Goal: Information Seeking & Learning: Learn about a topic

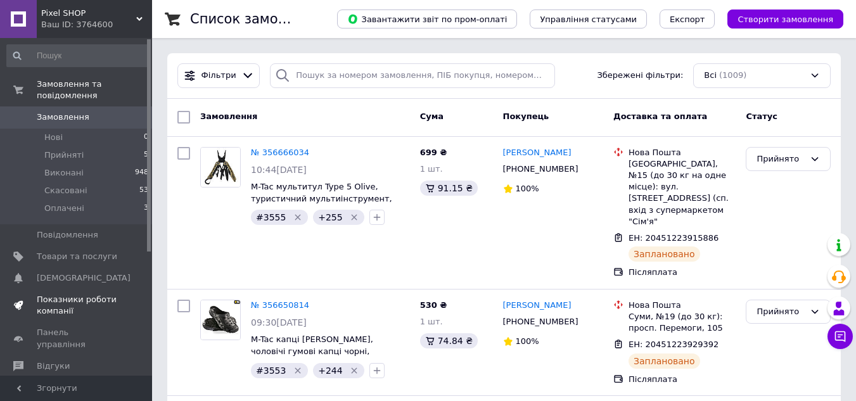
click at [59, 294] on span "Показники роботи компанії" at bounding box center [77, 305] width 80 height 23
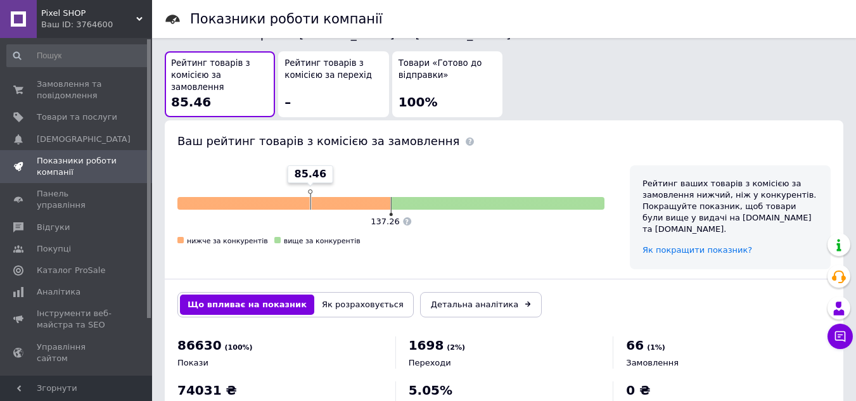
scroll to position [744, 0]
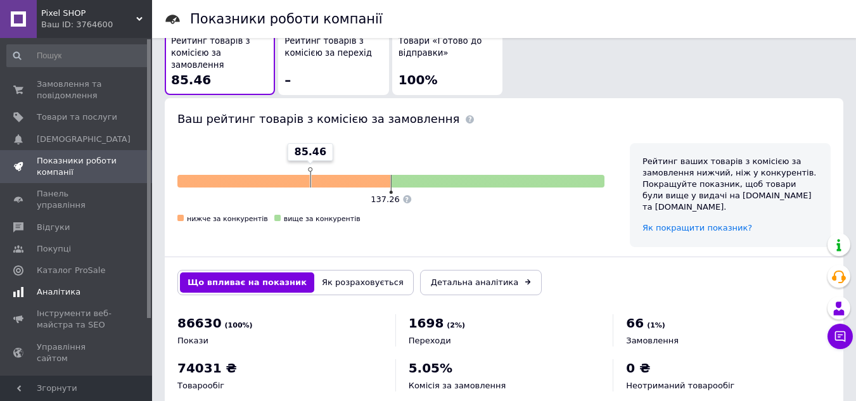
click at [44, 286] on span "Аналітика" at bounding box center [59, 291] width 44 height 11
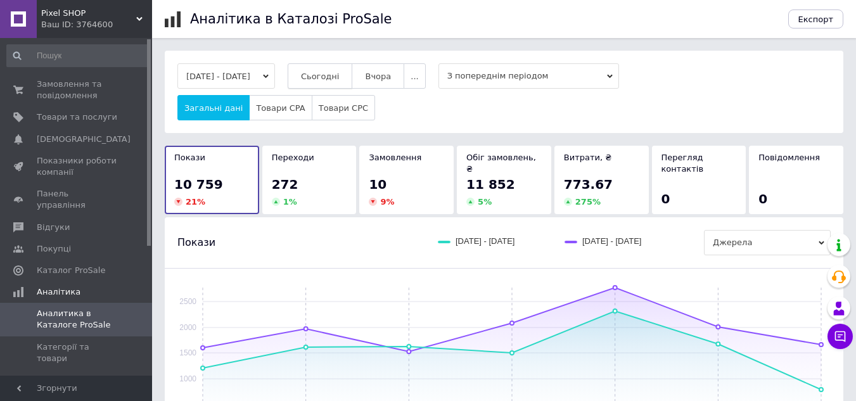
click at [333, 78] on span "Сьогодні" at bounding box center [320, 77] width 39 height 10
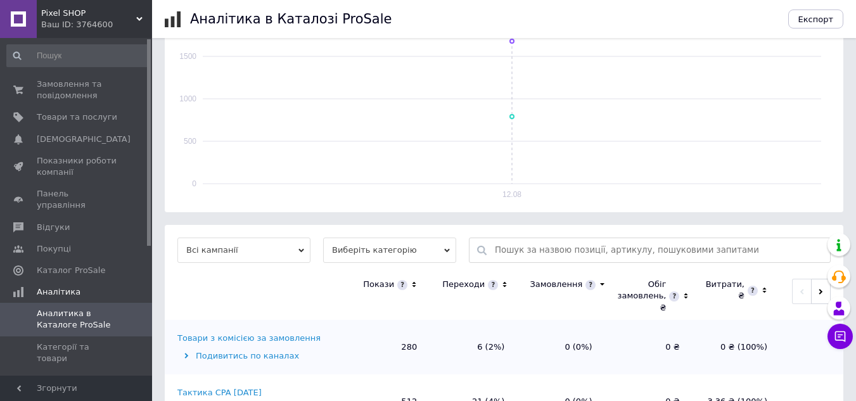
scroll to position [288, 0]
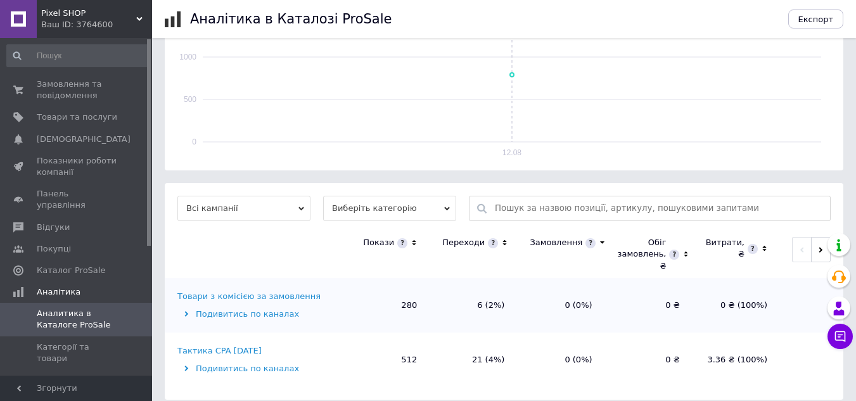
click at [236, 291] on div "Товари з комісією за замовлення" at bounding box center [248, 296] width 143 height 11
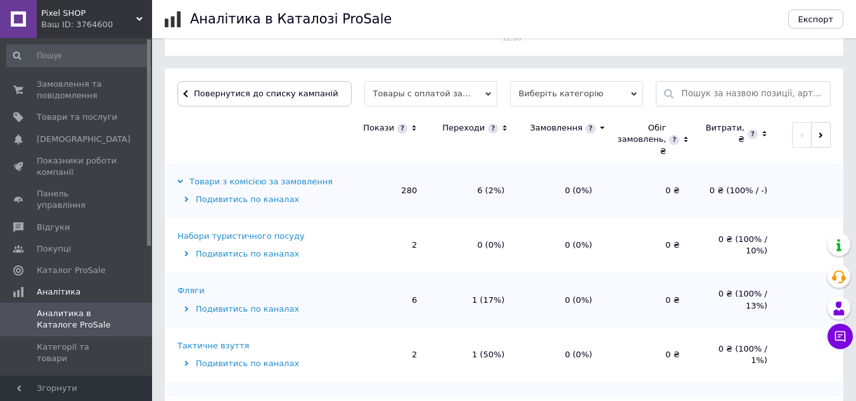
scroll to position [412, 0]
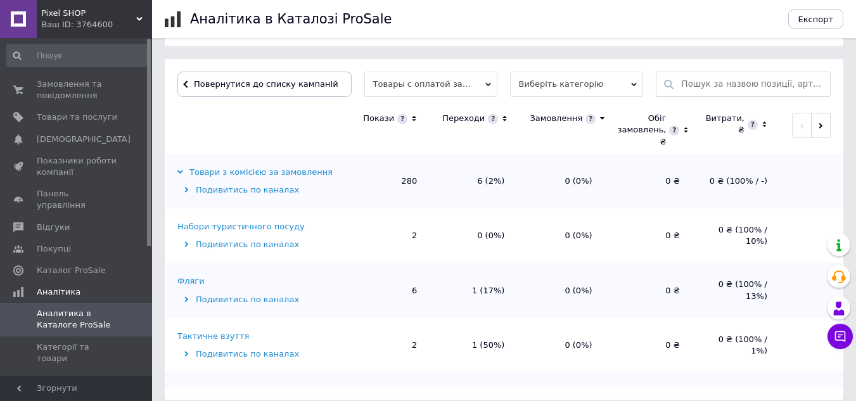
click at [501, 113] on icon at bounding box center [505, 118] width 8 height 11
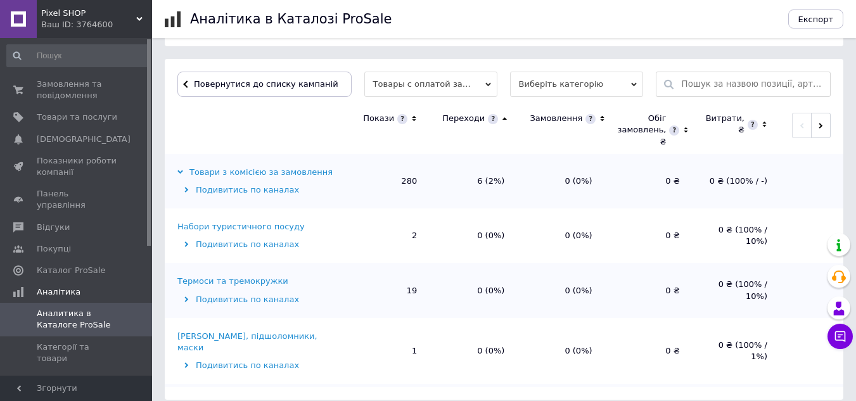
click at [501, 113] on icon at bounding box center [505, 118] width 8 height 11
click at [191, 221] on div "Фляги" at bounding box center [190, 226] width 27 height 11
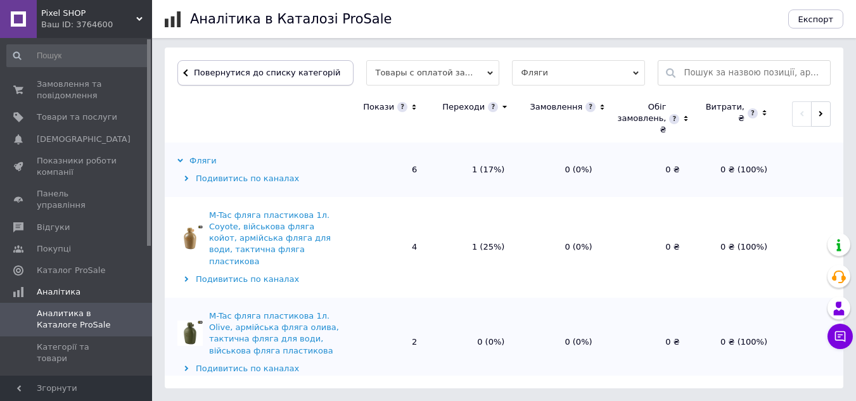
click at [183, 67] on button "Повернутися до списку категорій" at bounding box center [265, 72] width 176 height 25
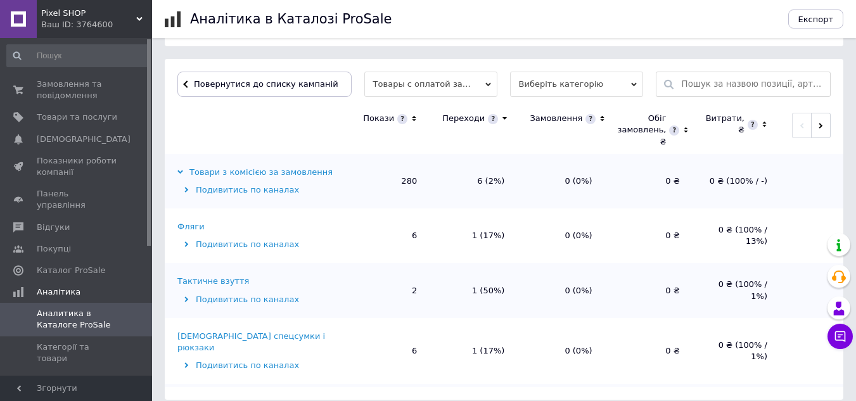
click at [204, 276] on div "Тактичне взуття" at bounding box center [213, 281] width 72 height 11
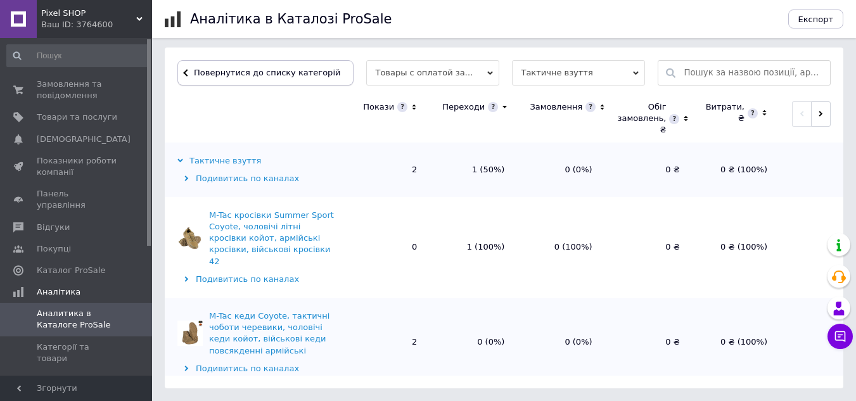
click at [192, 72] on span at bounding box center [192, 73] width 3 height 10
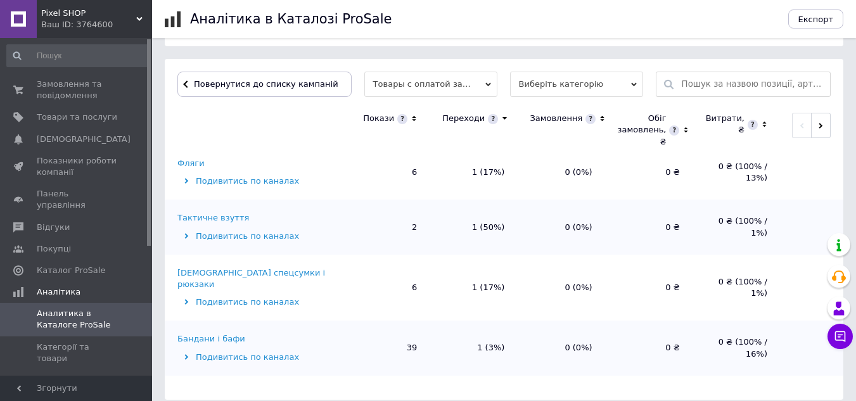
scroll to position [127, 0]
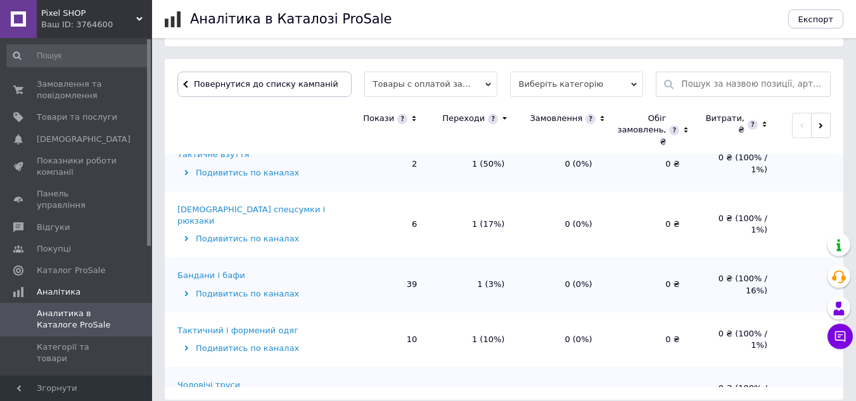
click at [262, 204] on div "[DEMOGRAPHIC_DATA] спецсумки і рюкзаки" at bounding box center [258, 215] width 162 height 23
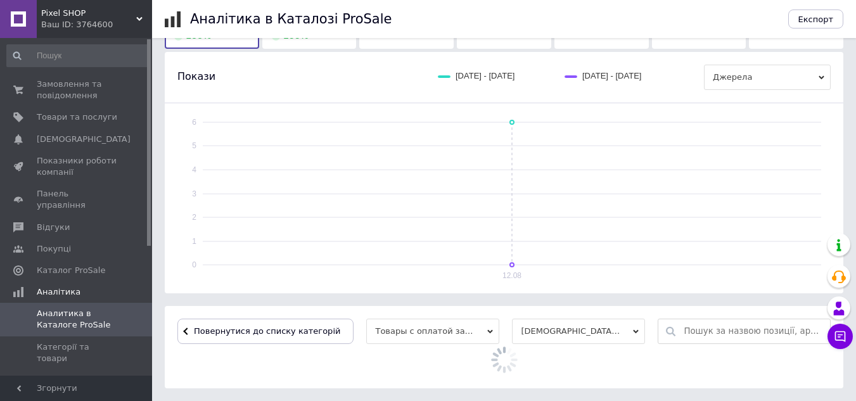
scroll to position [412, 0]
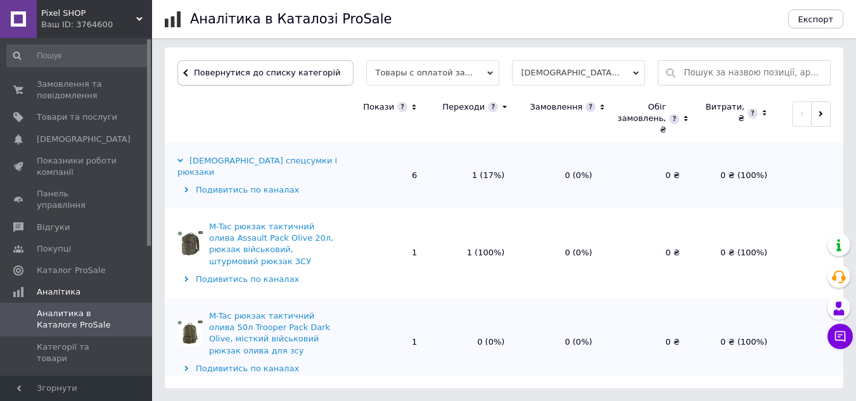
click at [191, 71] on span at bounding box center [192, 73] width 3 height 10
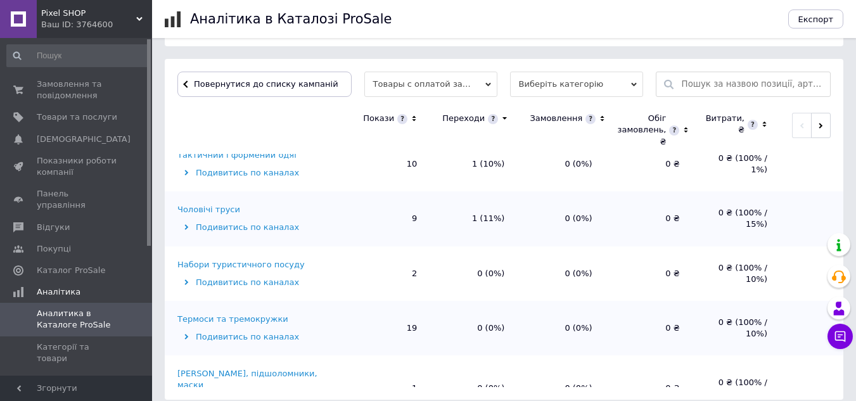
scroll to position [317, 0]
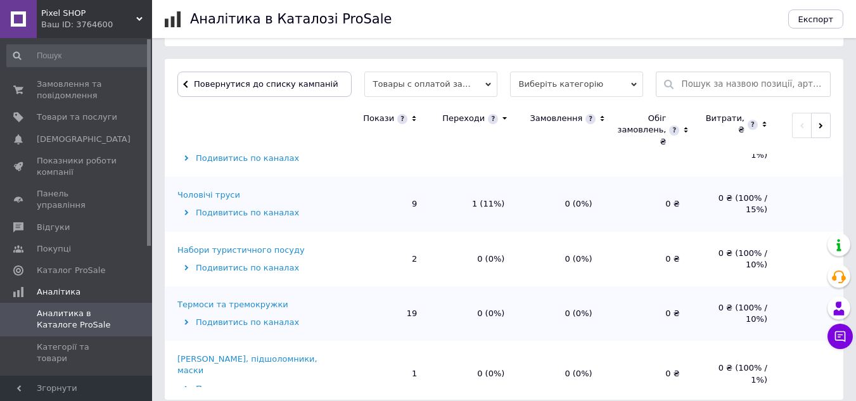
click at [63, 308] on span "Аналитика в Каталоге ProSale" at bounding box center [77, 319] width 80 height 23
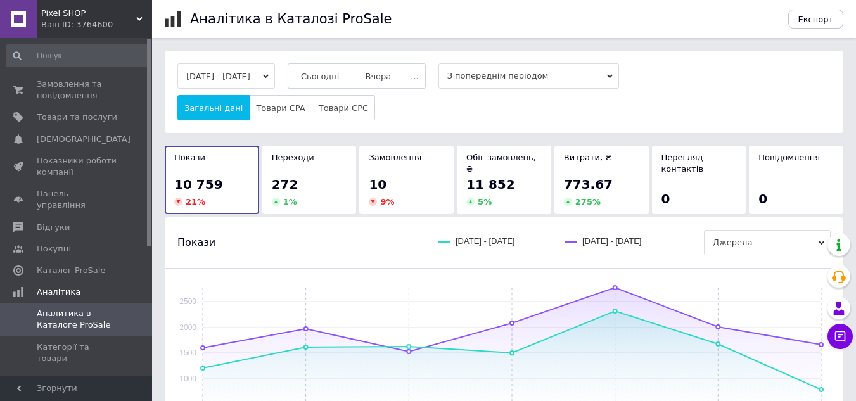
click at [340, 72] on span "Сьогодні" at bounding box center [320, 77] width 39 height 10
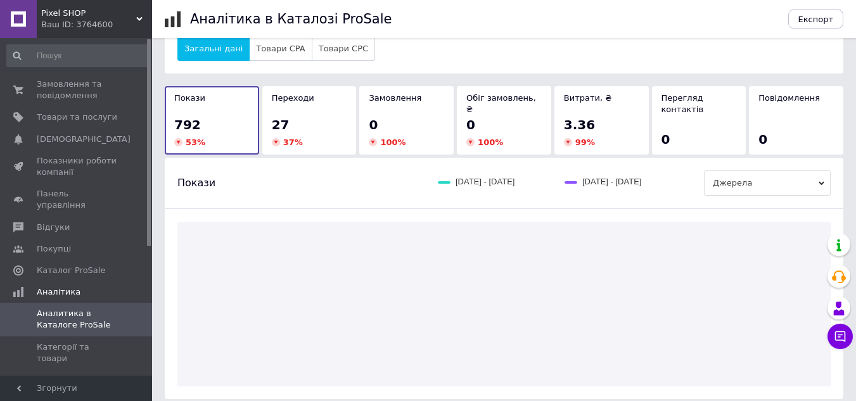
scroll to position [288, 0]
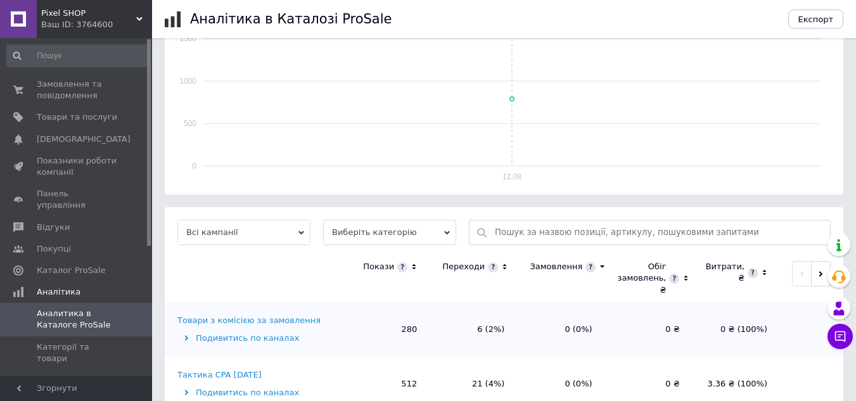
click at [214, 340] on tbody "Товари з комісією за замовлення Подивитись по каналах 280 6 (2%) 0 (0%) 0 ₴ 0 ₴…" at bounding box center [504, 357] width 679 height 110
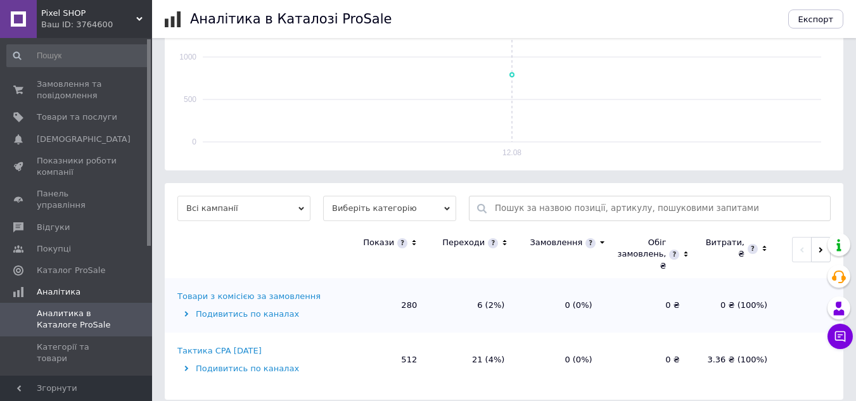
click at [214, 345] on div "Тактика CPA [DATE]" at bounding box center [219, 350] width 84 height 11
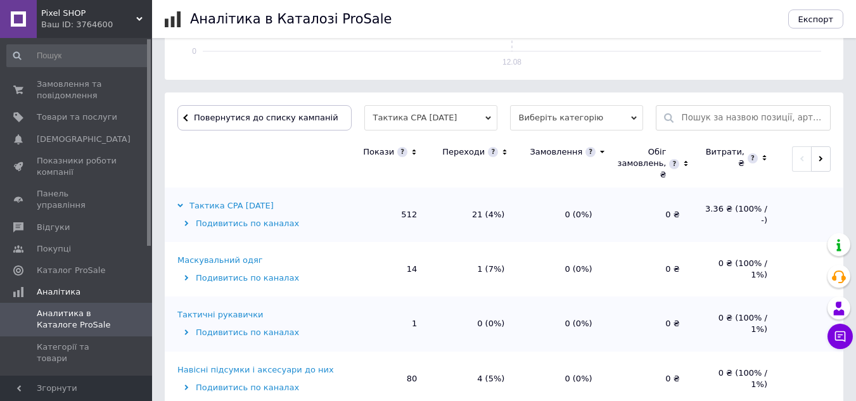
scroll to position [412, 0]
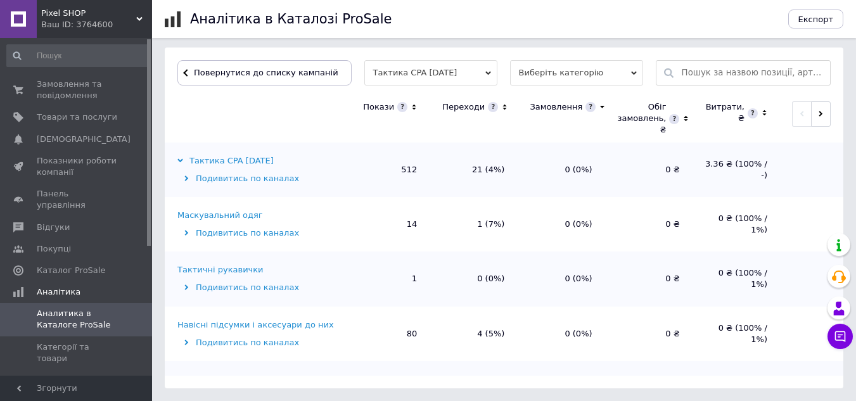
click at [501, 108] on icon at bounding box center [505, 107] width 8 height 11
click at [502, 108] on icon at bounding box center [504, 107] width 4 height 3
click at [219, 217] on div "Тактичний і формений одяг" at bounding box center [237, 215] width 121 height 11
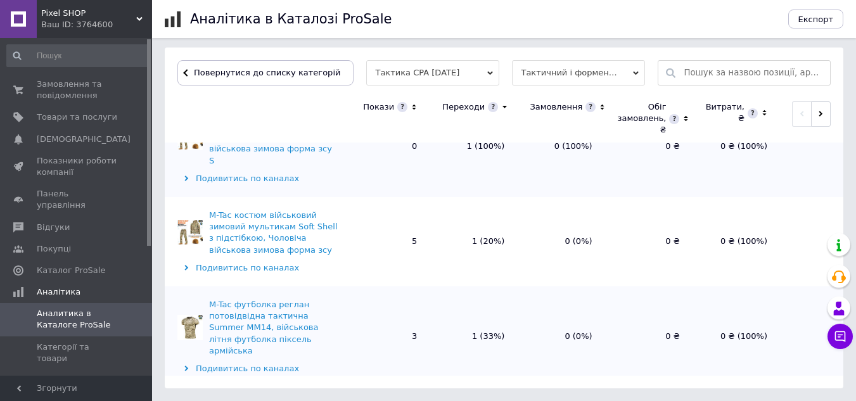
scroll to position [507, 0]
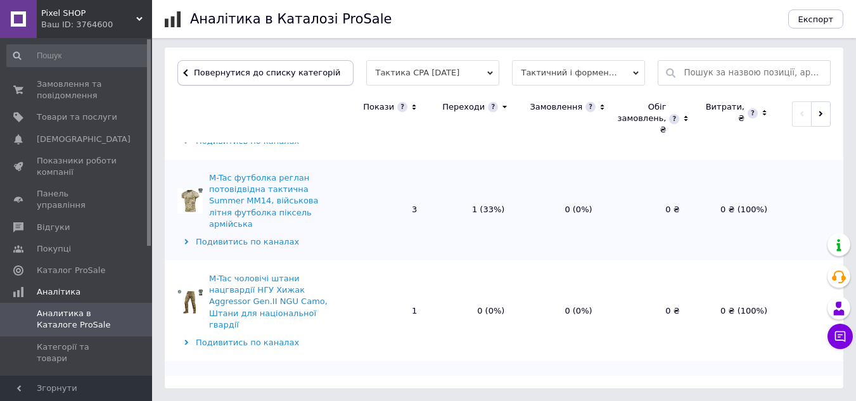
click at [188, 75] on button "Повернутися до списку категорій" at bounding box center [265, 72] width 176 height 25
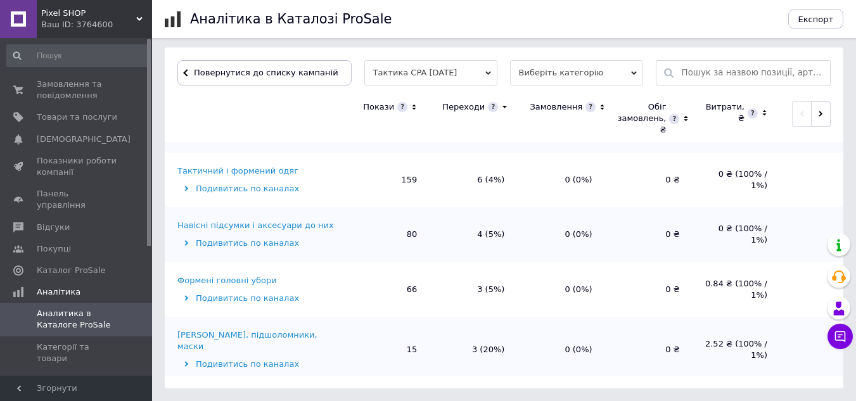
scroll to position [63, 0]
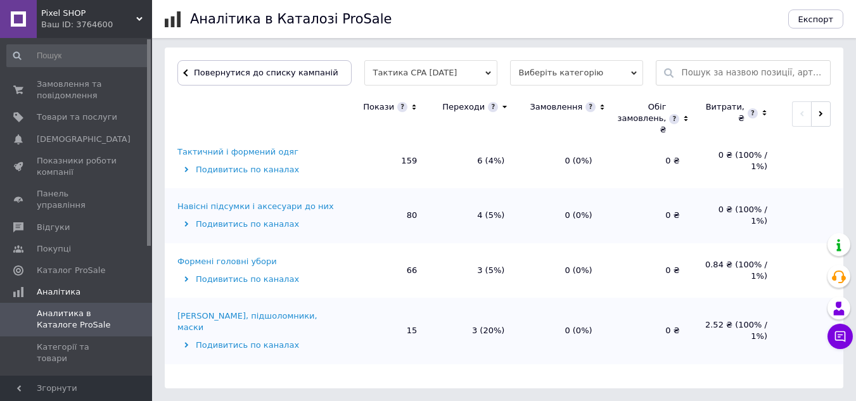
click at [297, 203] on div "Навісні підсумки і аксесуари до них" at bounding box center [255, 206] width 156 height 11
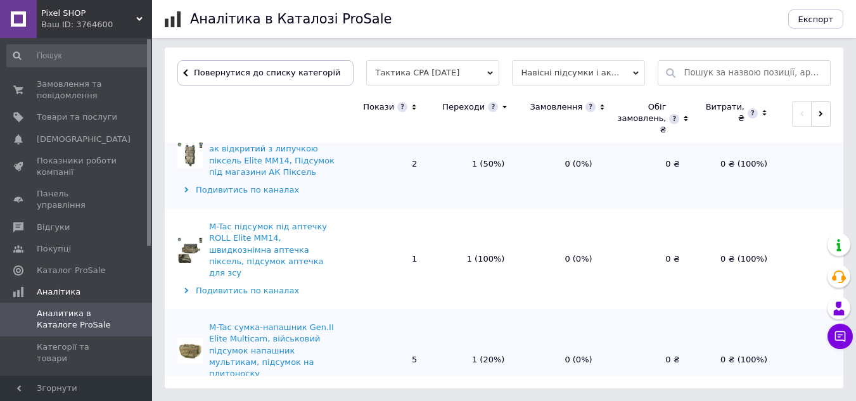
scroll to position [253, 0]
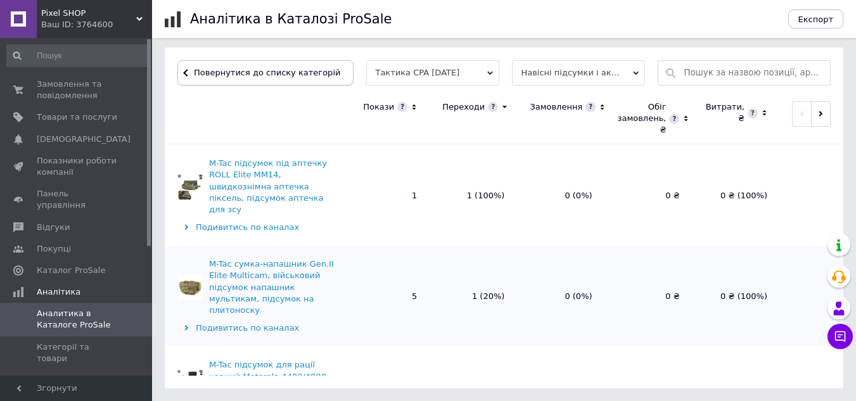
click at [191, 71] on span at bounding box center [192, 73] width 3 height 10
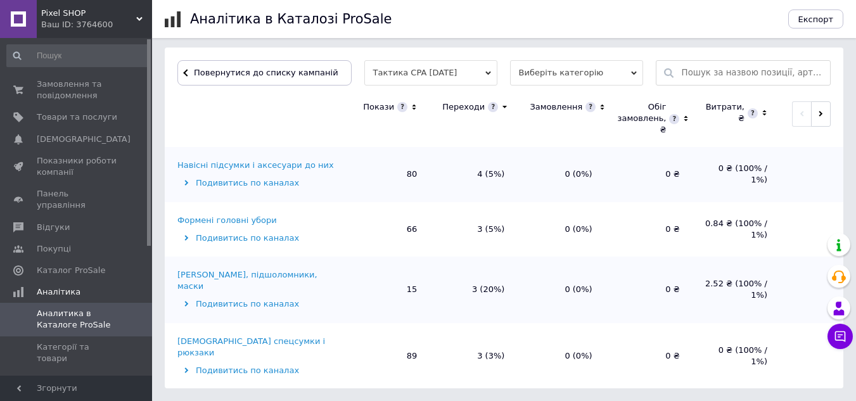
scroll to position [127, 0]
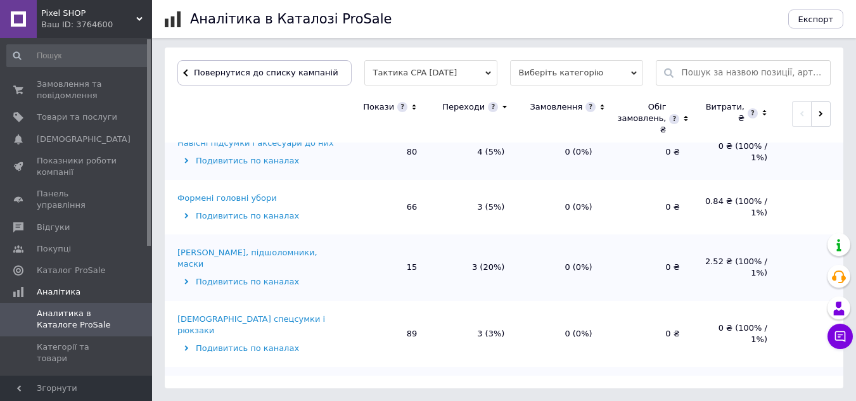
click at [235, 196] on div "Формені головні убори" at bounding box center [226, 198] width 99 height 11
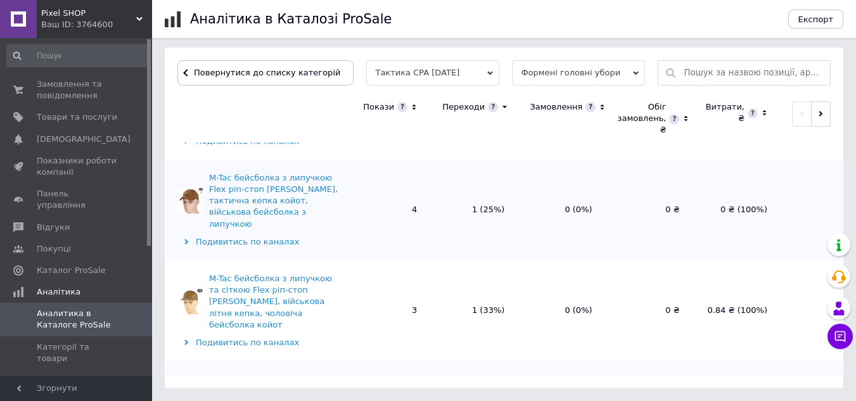
click at [176, 71] on div "Повернутися до списку категорій Тактика CPA [DATE] Формені головні убори" at bounding box center [504, 72] width 679 height 25
click at [184, 70] on button "Повернутися до списку категорій" at bounding box center [265, 72] width 176 height 25
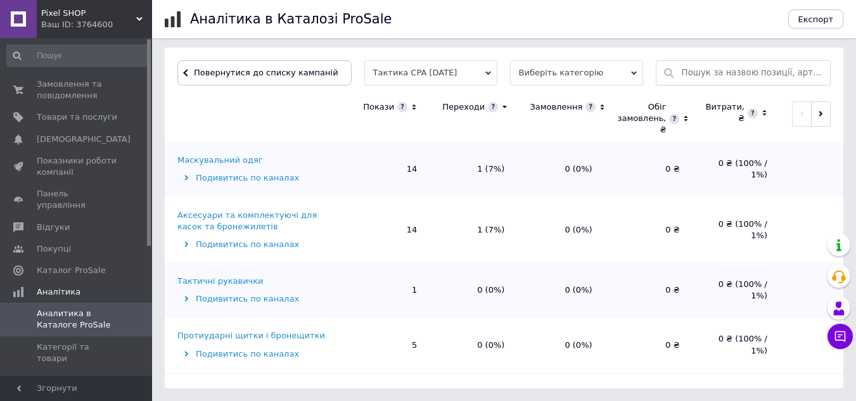
scroll to position [380, 0]
